Goal: Task Accomplishment & Management: Use online tool/utility

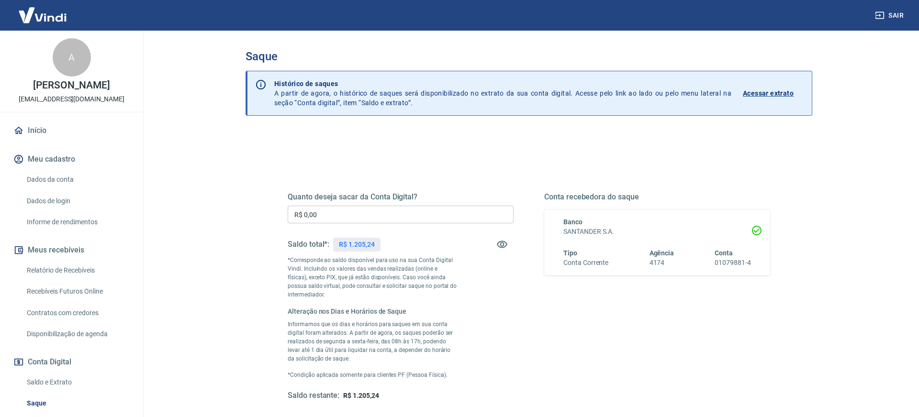
click at [359, 247] on p "R$ 1.205,24" at bounding box center [356, 245] width 35 height 10
click at [315, 218] on input "R$ 0,00" at bounding box center [401, 215] width 226 height 18
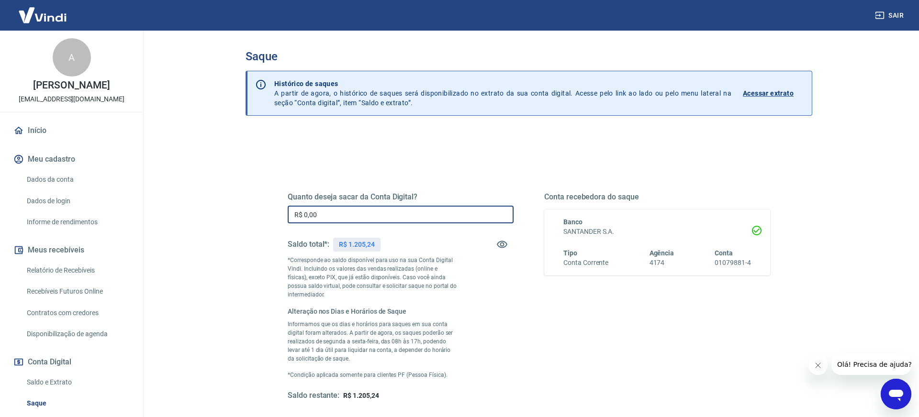
click at [315, 218] on input "R$ 0,00" at bounding box center [401, 215] width 226 height 18
paste input "1.205,24"
type input "R$ 1.205,24"
click at [262, 215] on div "Quanto deseja sacar da Conta Digital? R$ 1.205,24 ​ Saldo total*: R$ 1.205,24 *…" at bounding box center [529, 342] width 567 height 423
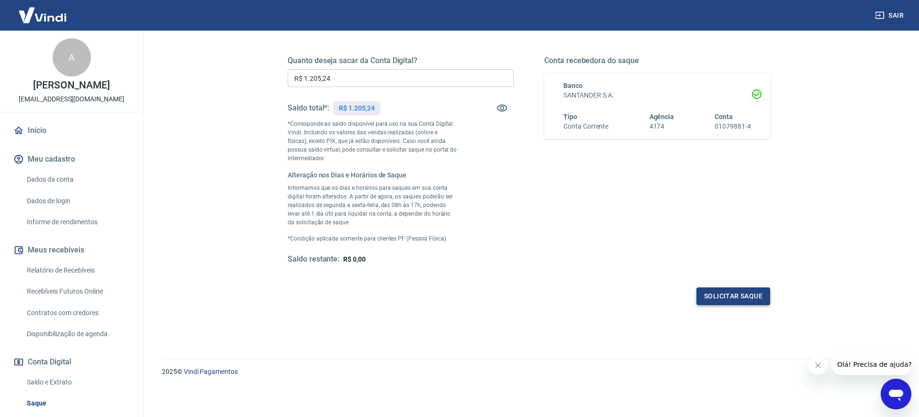
click at [704, 294] on button "Solicitar saque" at bounding box center [733, 297] width 74 height 18
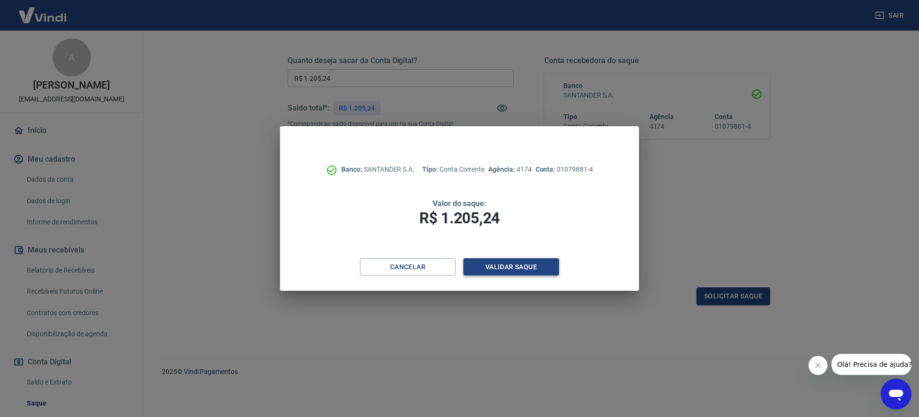
click at [486, 255] on div "Banco: SANTANDER S.A. Tipo: Conta Corrente Agência: 4174 Conta: 01079881-4 Valo…" at bounding box center [459, 192] width 359 height 132
click at [488, 258] on button "Validar saque" at bounding box center [511, 267] width 96 height 18
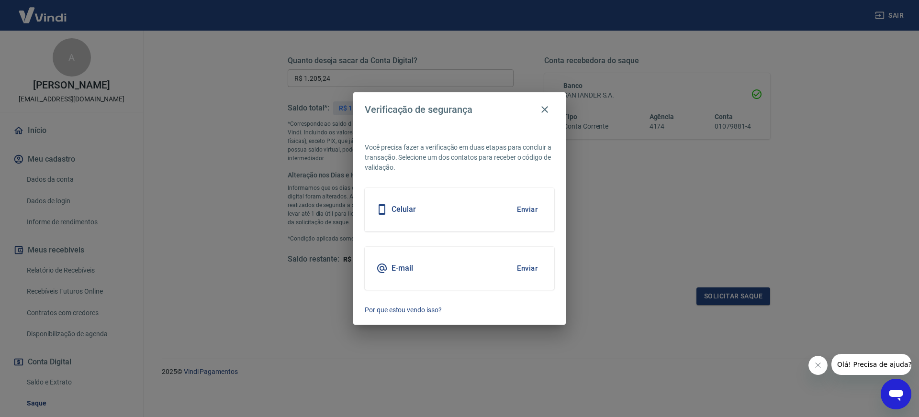
click at [525, 269] on button "Enviar" at bounding box center [527, 268] width 31 height 20
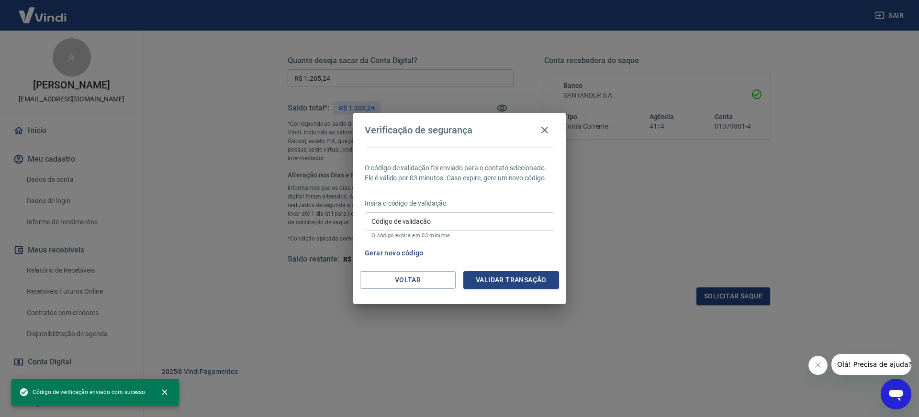
click at [437, 220] on input "Código de validação" at bounding box center [460, 222] width 190 height 18
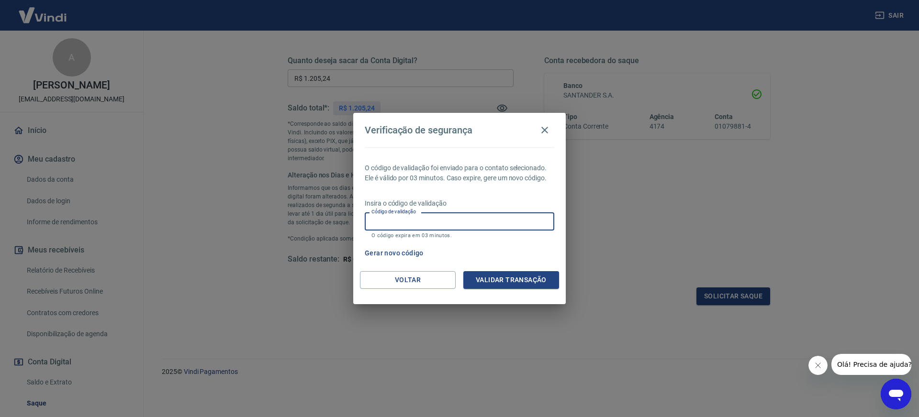
paste input "963429"
type input "963429"
click at [515, 238] on p "O código expira em 03 minutos." at bounding box center [459, 236] width 176 height 6
click at [520, 271] on button "Validar transação" at bounding box center [511, 280] width 96 height 18
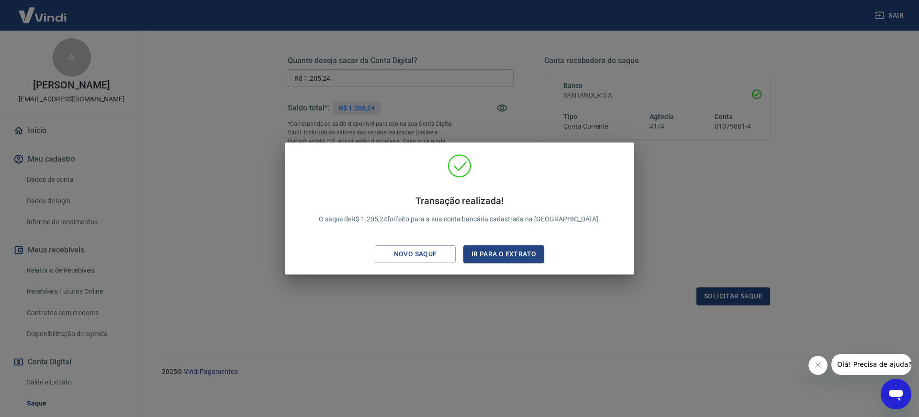
click at [549, 219] on p "Transação realizada! O saque de R$ 1.205,24 foi feito para a sua conta bancária…" at bounding box center [460, 209] width 282 height 29
click at [741, 227] on div "Transação realizada! O saque de R$ 1.205,24 foi feito para a sua conta bancária…" at bounding box center [459, 208] width 919 height 417
